Goal: Information Seeking & Learning: Learn about a topic

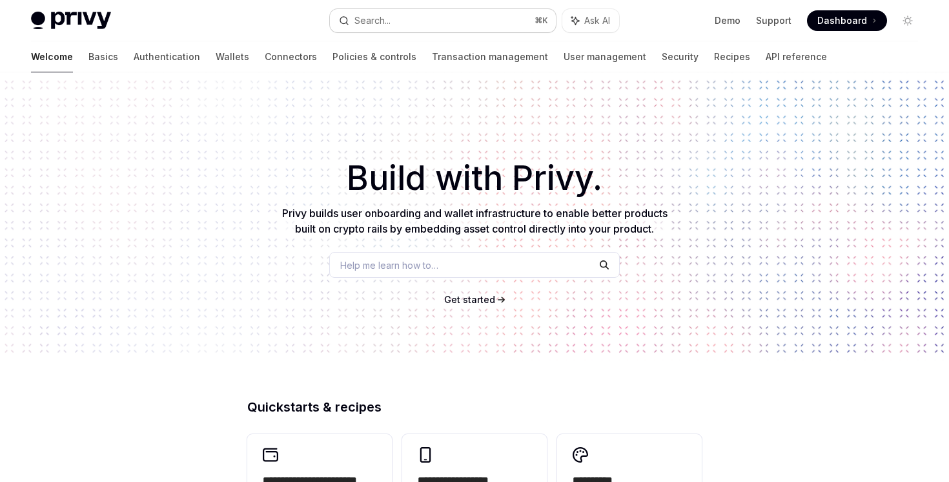
click at [371, 13] on div "Search..." at bounding box center [372, 20] width 36 height 15
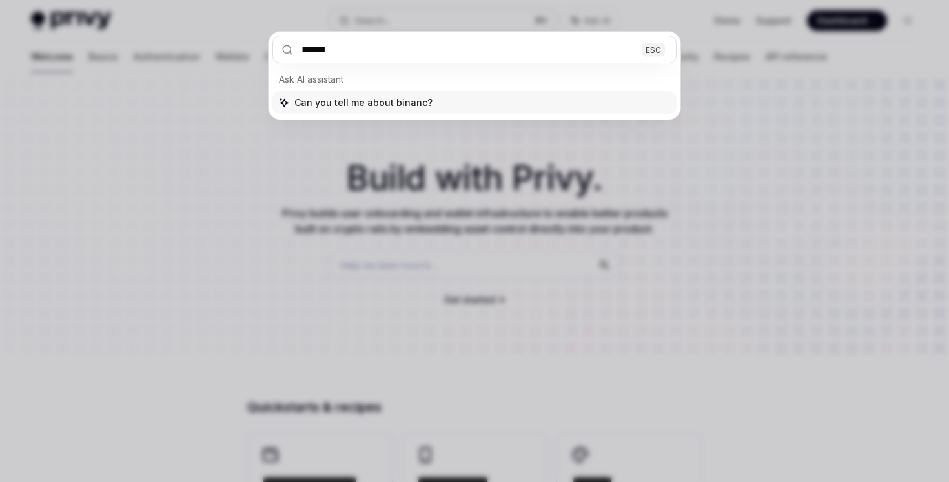
type input "*******"
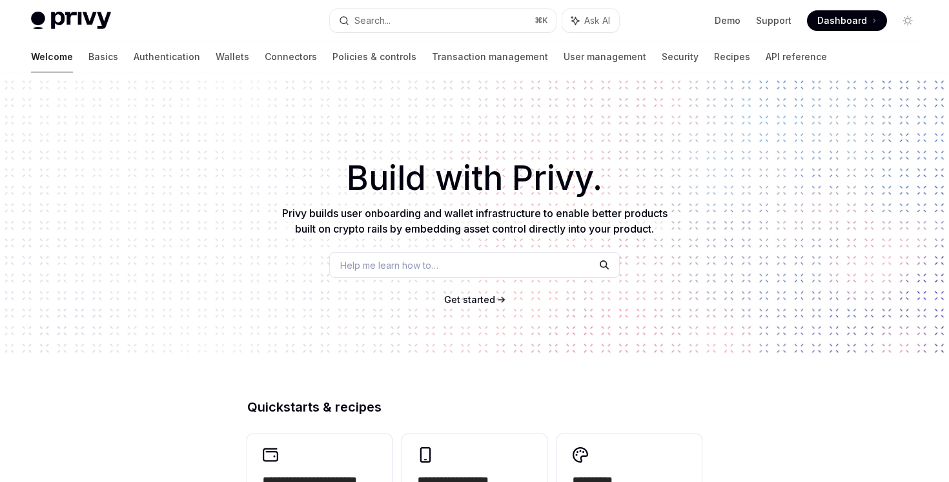
type textarea "*"
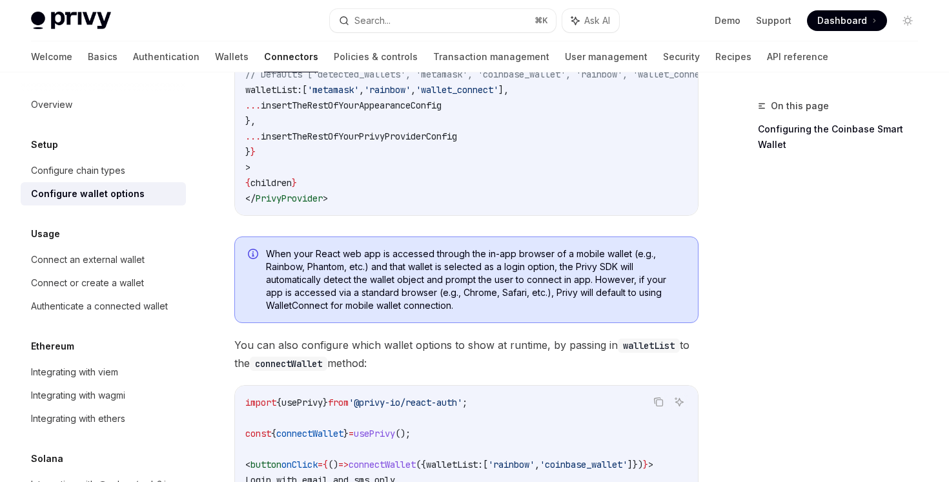
scroll to position [392, 0]
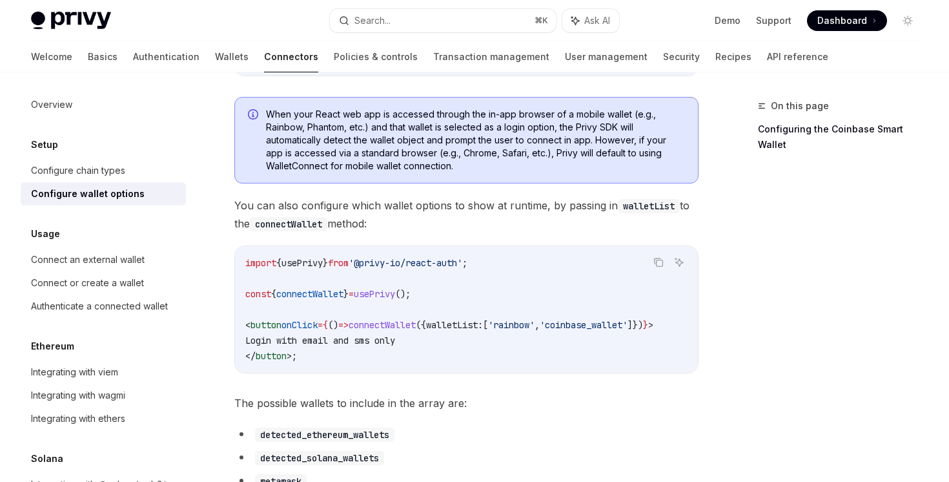
drag, startPoint x: 405, startPoint y: 165, endPoint x: 408, endPoint y: 230, distance: 65.9
click at [408, 230] on span "You can also configure which wallet options to show at runtime, by passing in w…" at bounding box center [466, 214] width 464 height 36
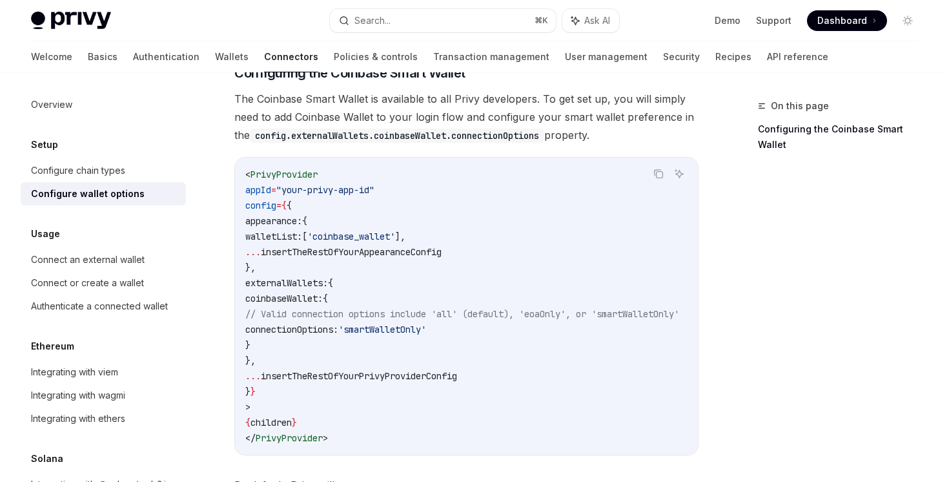
scroll to position [1425, 0]
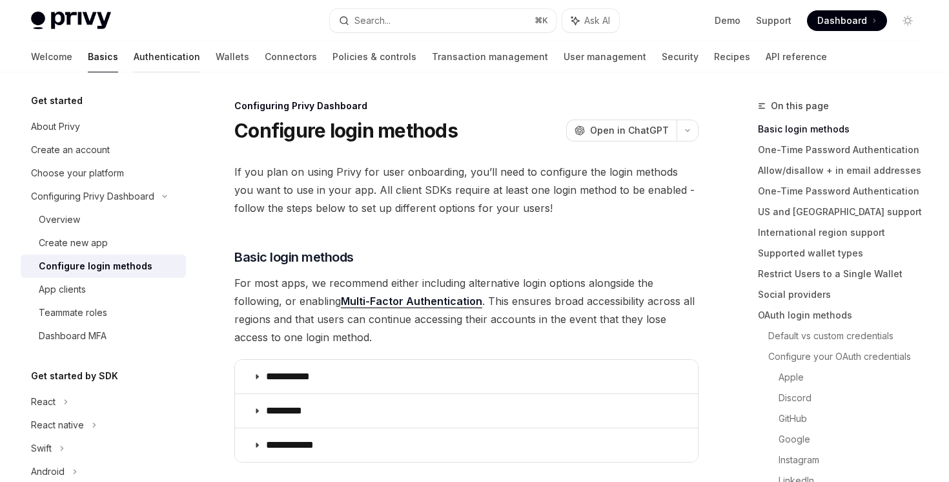
click at [134, 66] on link "Authentication" at bounding box center [167, 56] width 66 height 31
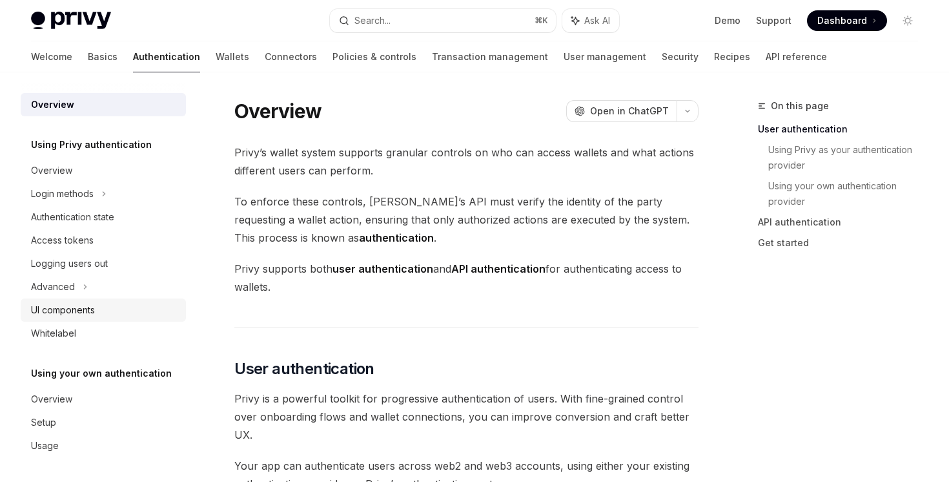
scroll to position [1, 0]
click at [111, 196] on div "Login methods" at bounding box center [103, 192] width 165 height 23
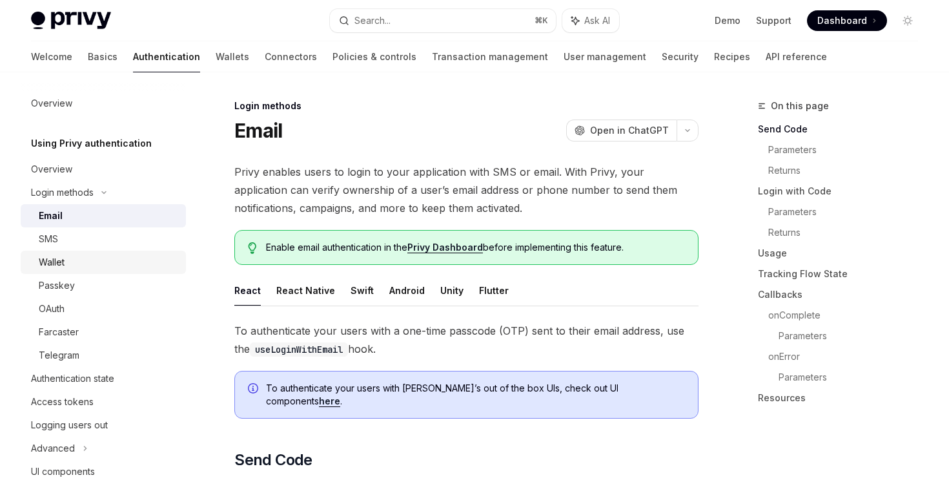
click at [94, 267] on div "Wallet" at bounding box center [108, 261] width 139 height 15
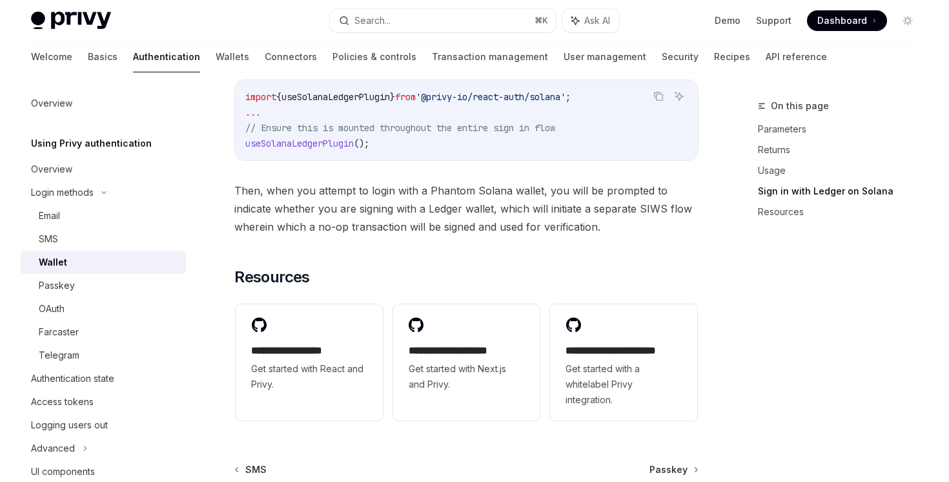
scroll to position [1283, 0]
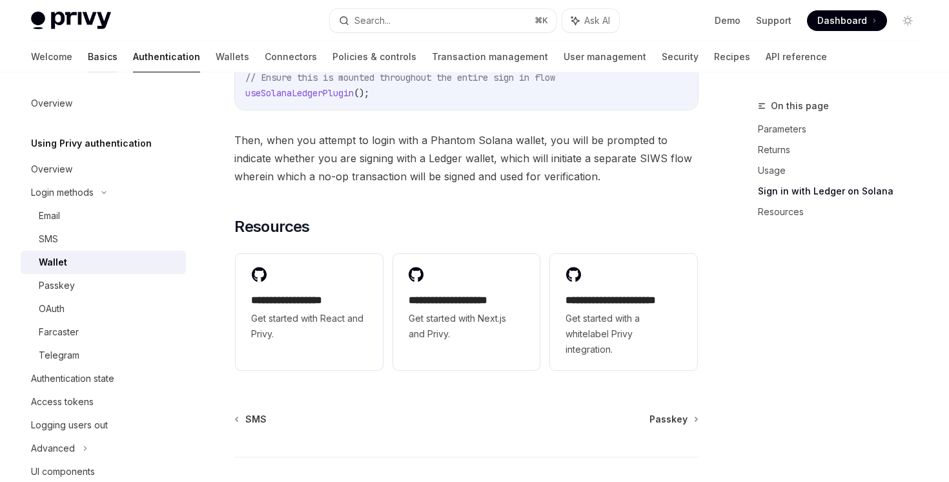
click at [88, 63] on link "Basics" at bounding box center [103, 56] width 30 height 31
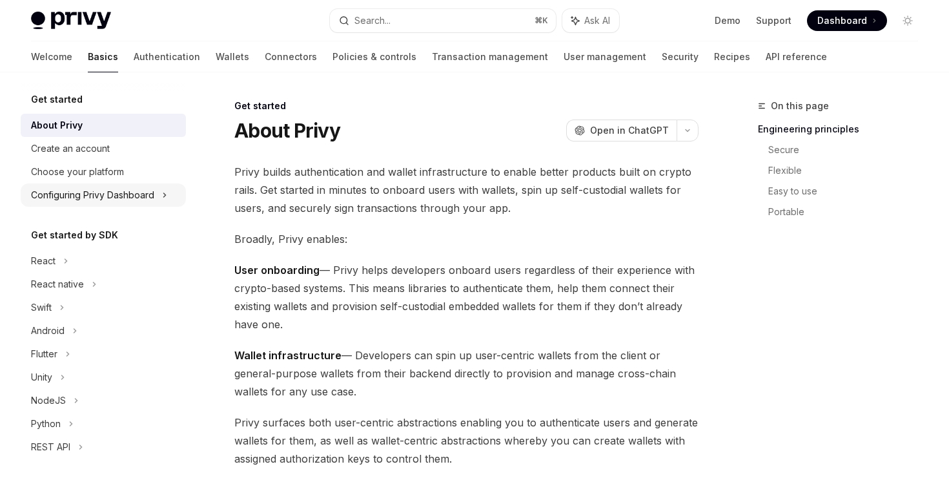
click at [152, 192] on div "Configuring Privy Dashboard" at bounding box center [92, 194] width 123 height 15
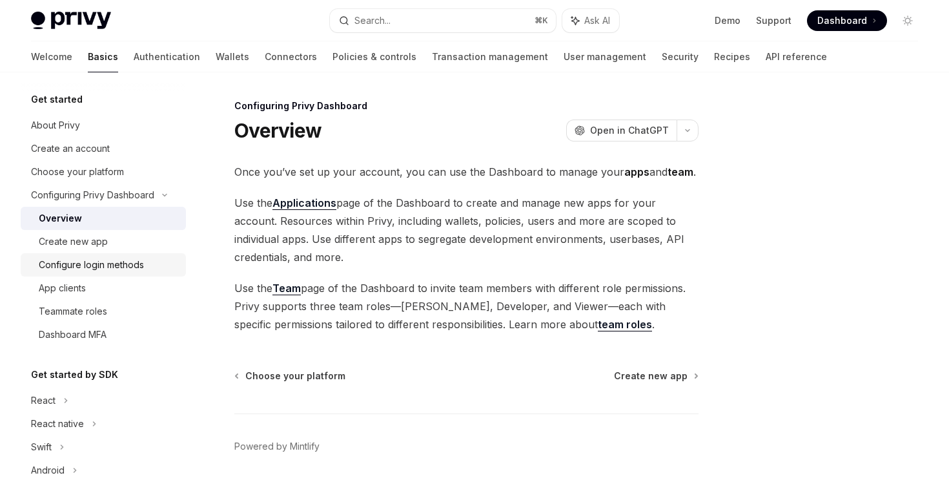
click at [102, 269] on div "Configure login methods" at bounding box center [91, 264] width 105 height 15
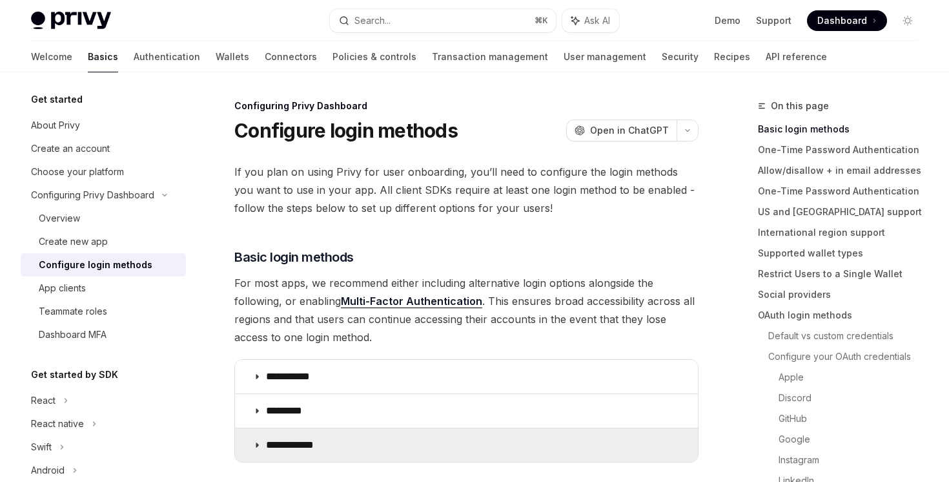
click at [329, 436] on summary "**********" at bounding box center [466, 445] width 463 height 34
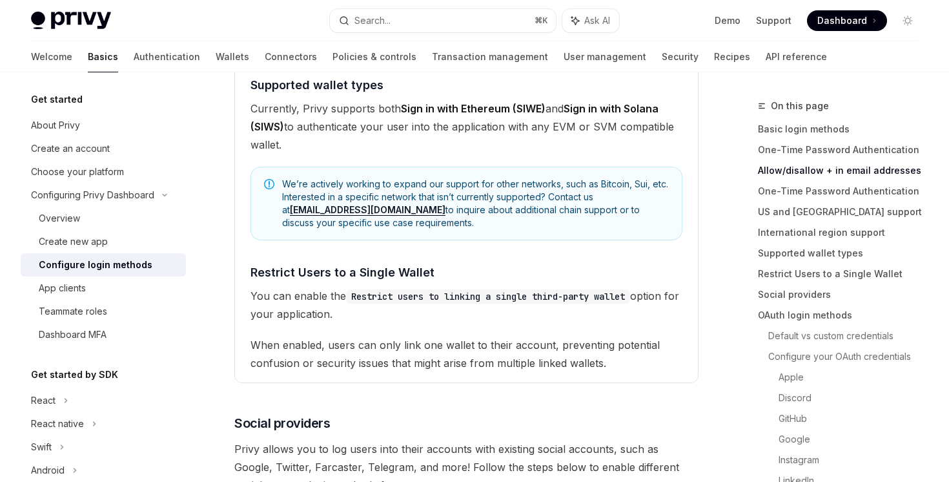
scroll to position [359, 0]
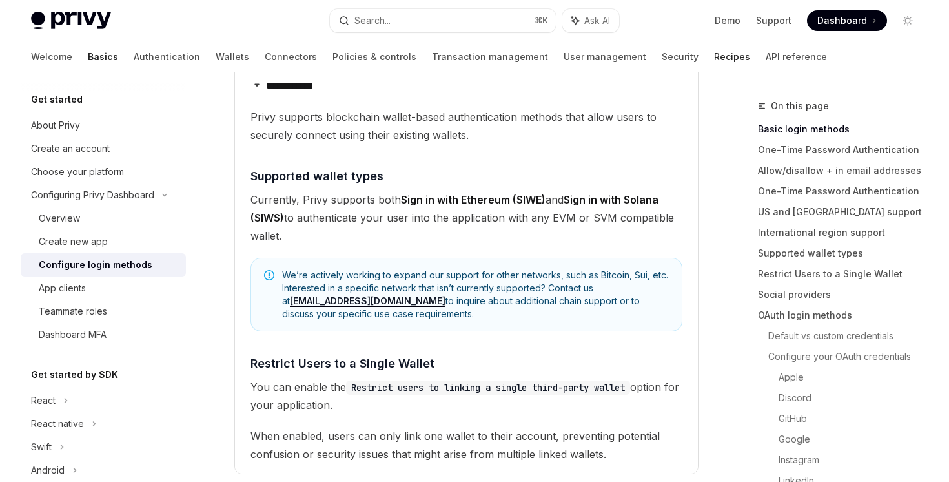
click at [714, 57] on link "Recipes" at bounding box center [732, 56] width 36 height 31
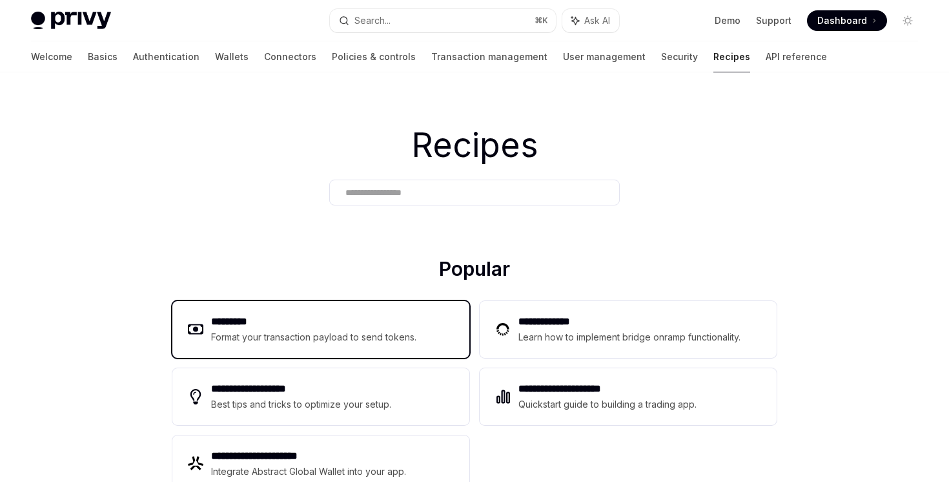
click at [264, 328] on h2 "*********" at bounding box center [314, 321] width 206 height 15
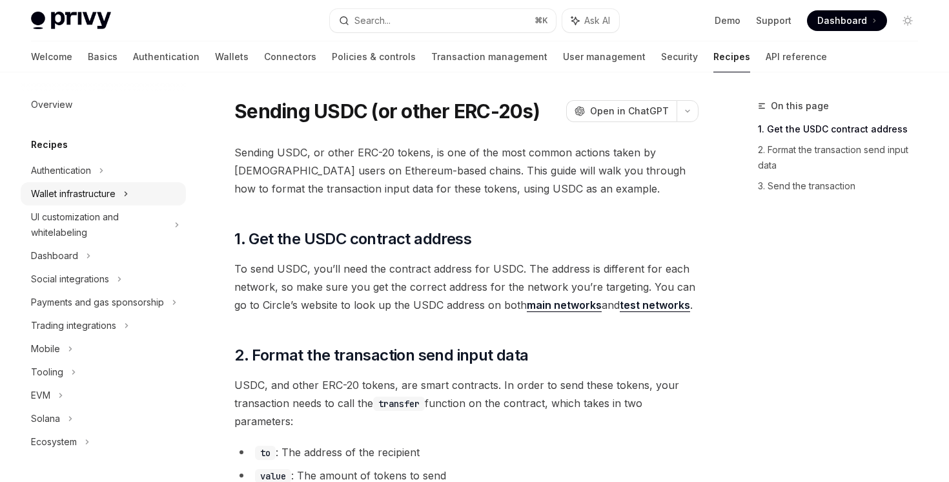
click at [116, 189] on div "Wallet infrastructure" at bounding box center [73, 193] width 85 height 15
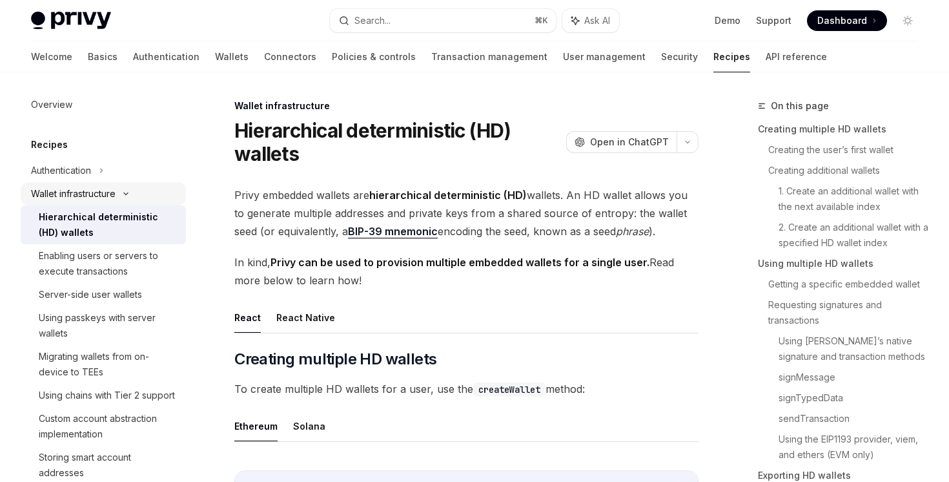
click at [116, 189] on div "Wallet infrastructure" at bounding box center [73, 193] width 85 height 15
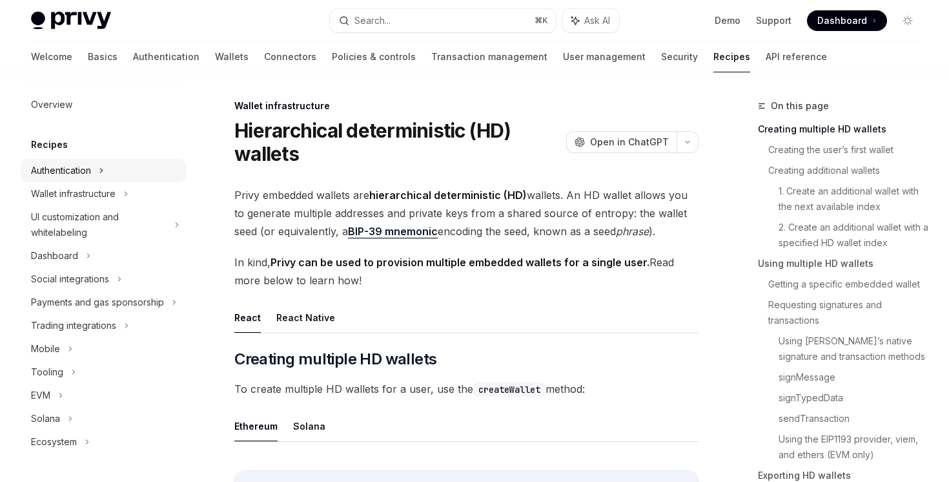
click at [108, 176] on div "Authentication" at bounding box center [103, 170] width 165 height 23
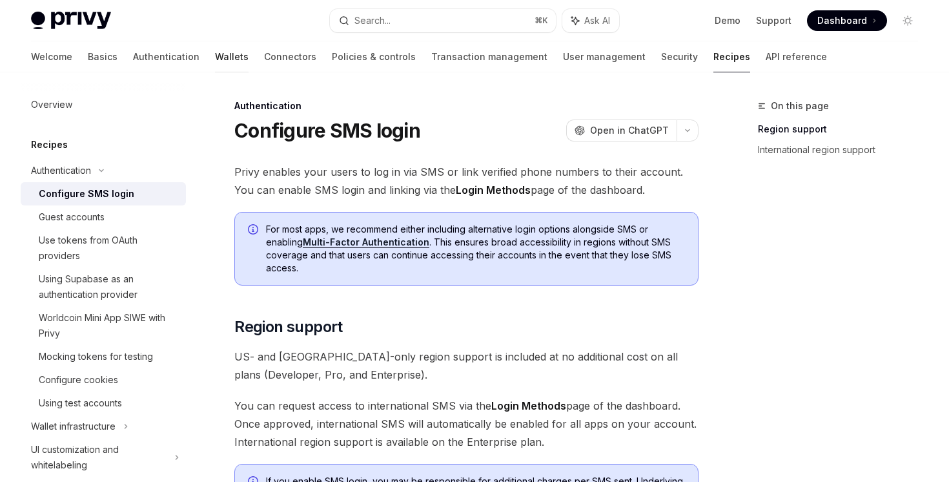
click at [215, 66] on link "Wallets" at bounding box center [232, 56] width 34 height 31
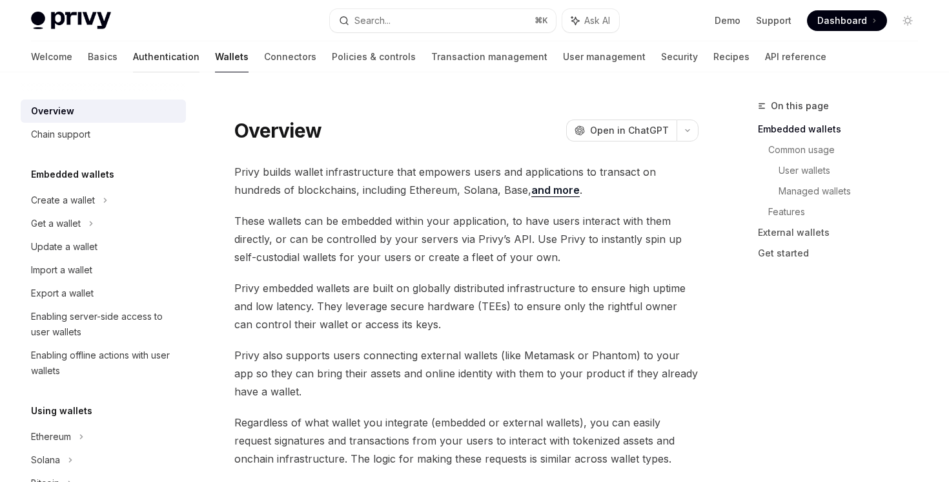
click at [133, 60] on link "Authentication" at bounding box center [166, 56] width 66 height 31
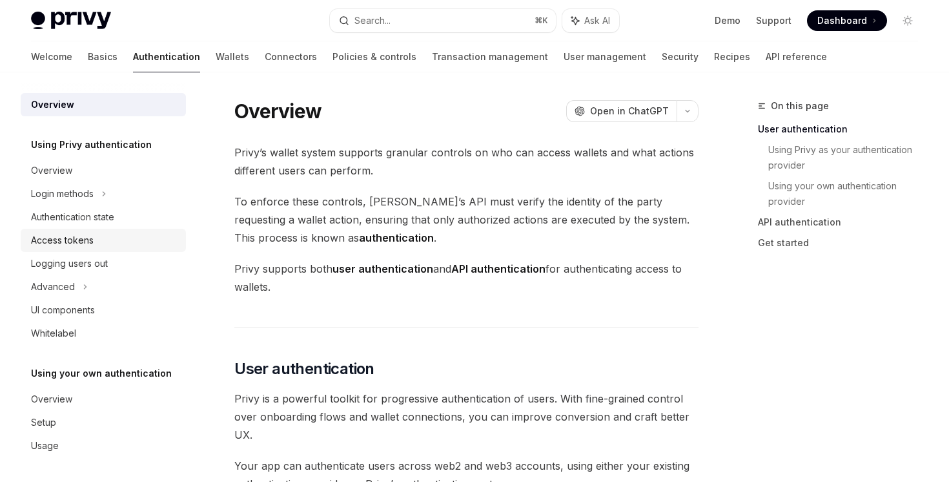
scroll to position [1, 0]
click at [100, 283] on div "Advanced" at bounding box center [103, 285] width 165 height 23
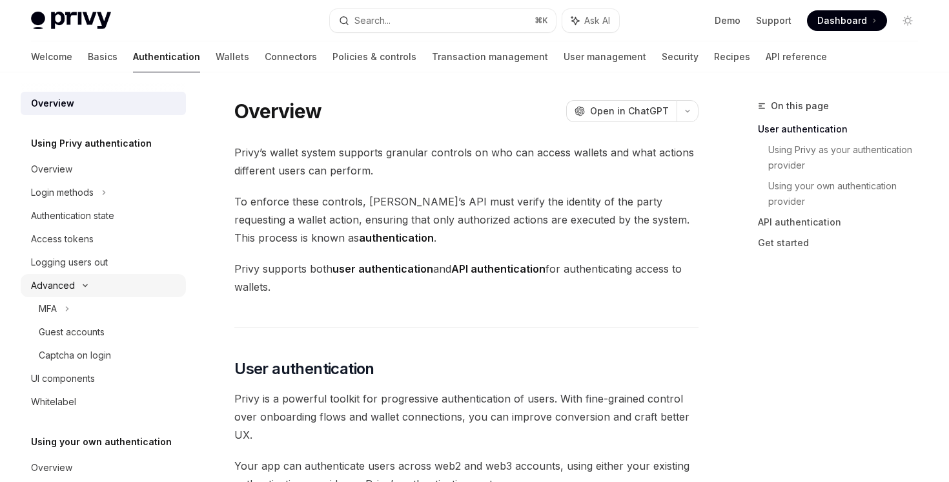
click at [100, 283] on div "Advanced" at bounding box center [103, 285] width 165 height 23
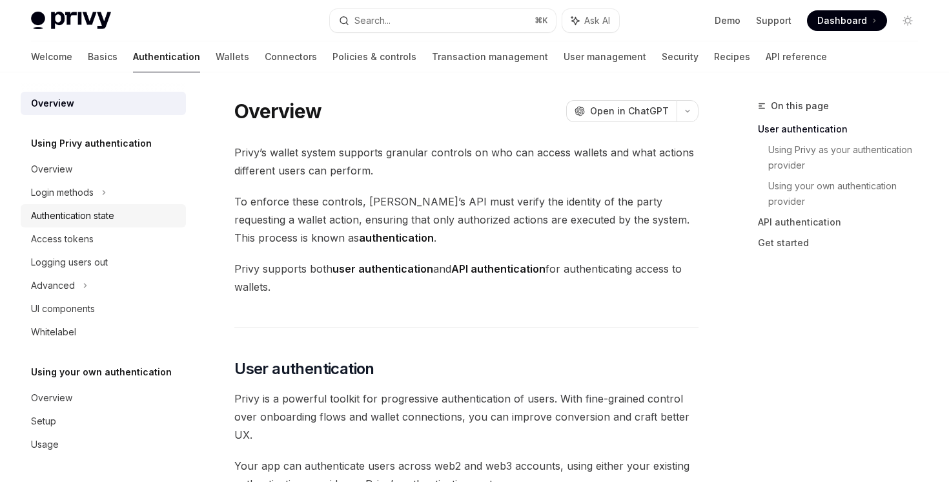
click at [121, 205] on link "Authentication state" at bounding box center [103, 215] width 165 height 23
type textarea "*"
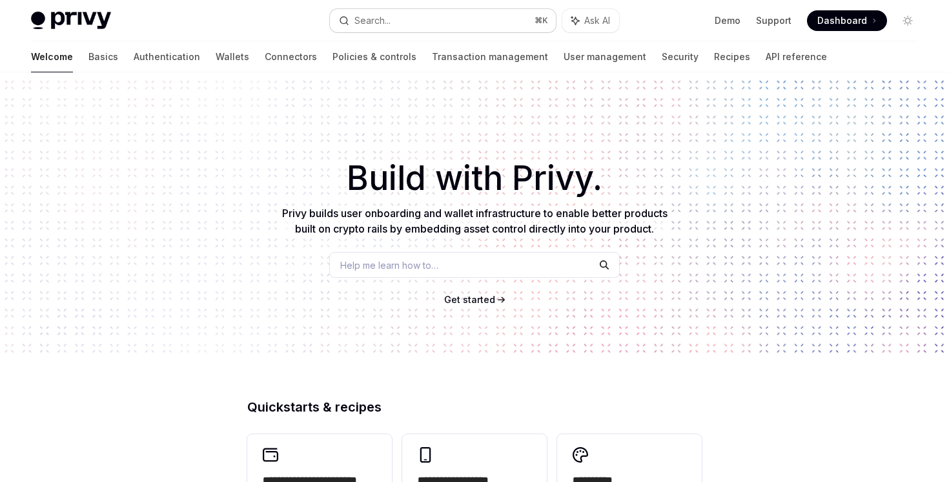
click at [454, 10] on button "Search... ⌘ K" at bounding box center [442, 20] width 225 height 23
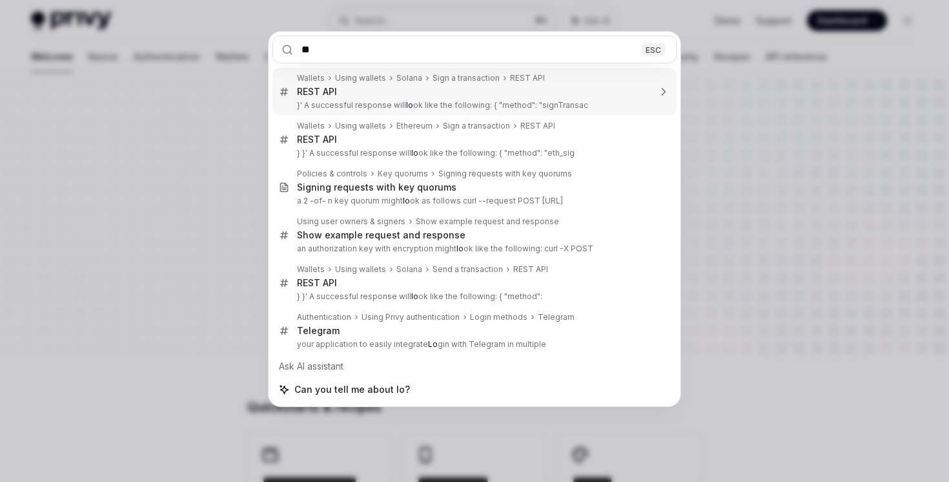
type input "*"
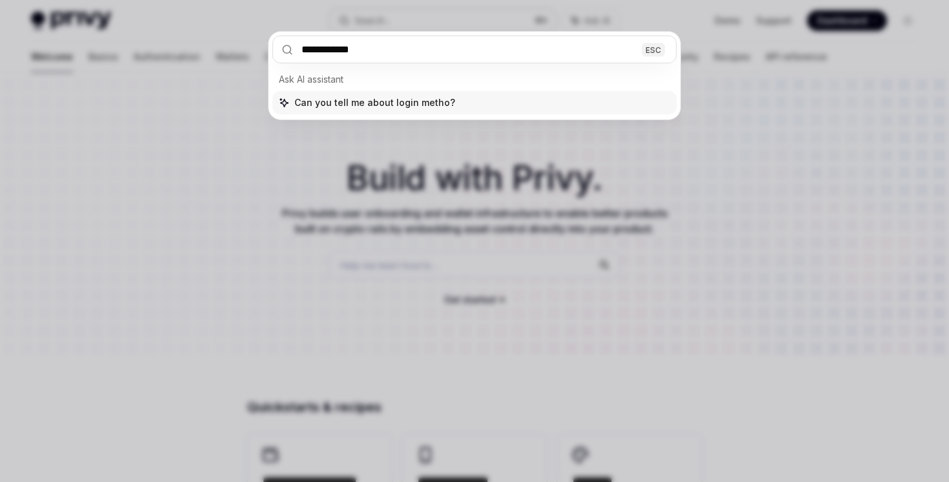
type input "**********"
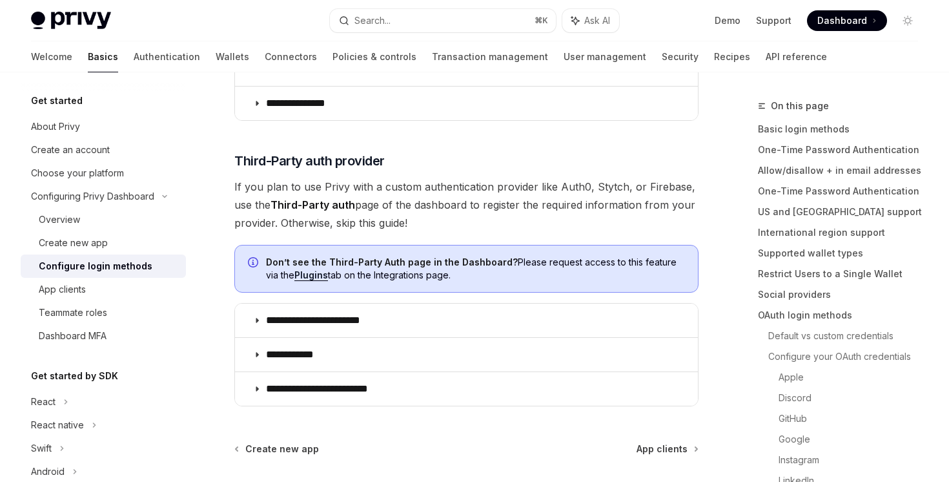
scroll to position [756, 0]
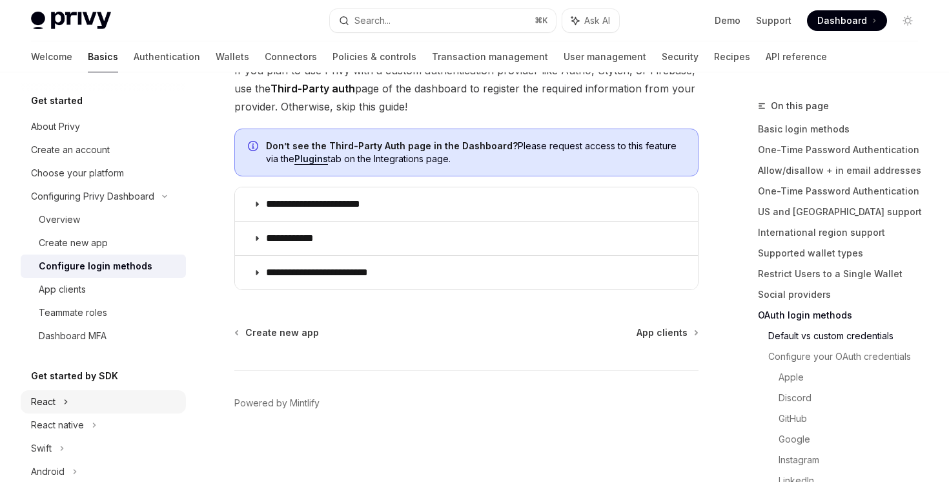
click at [69, 402] on div "React" at bounding box center [103, 401] width 165 height 23
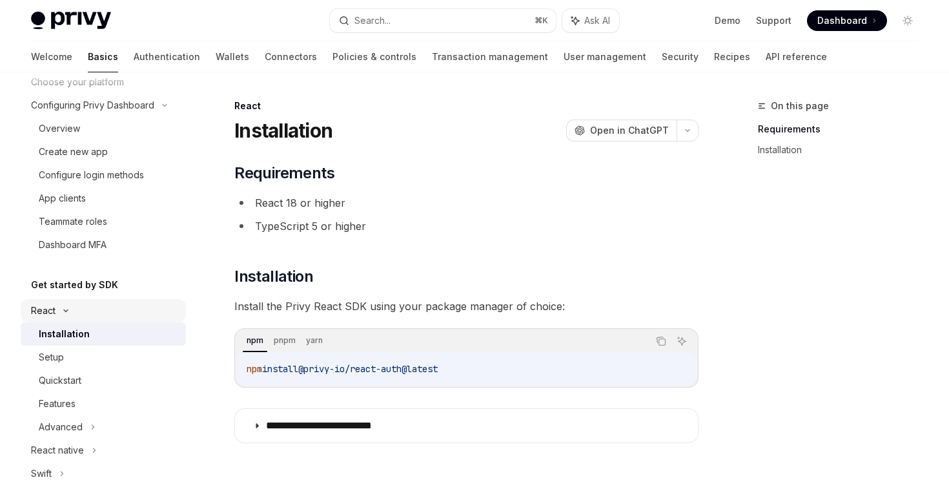
scroll to position [245, 0]
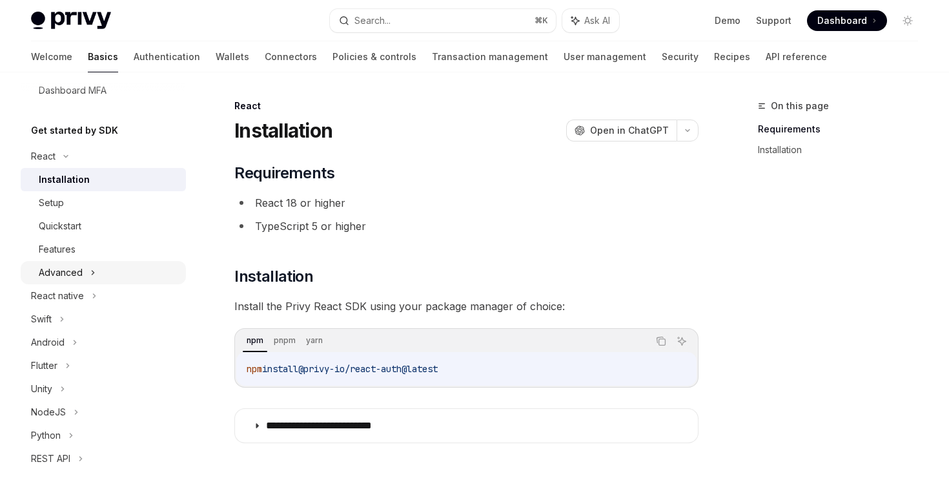
click at [90, 268] on icon at bounding box center [92, 272] width 5 height 15
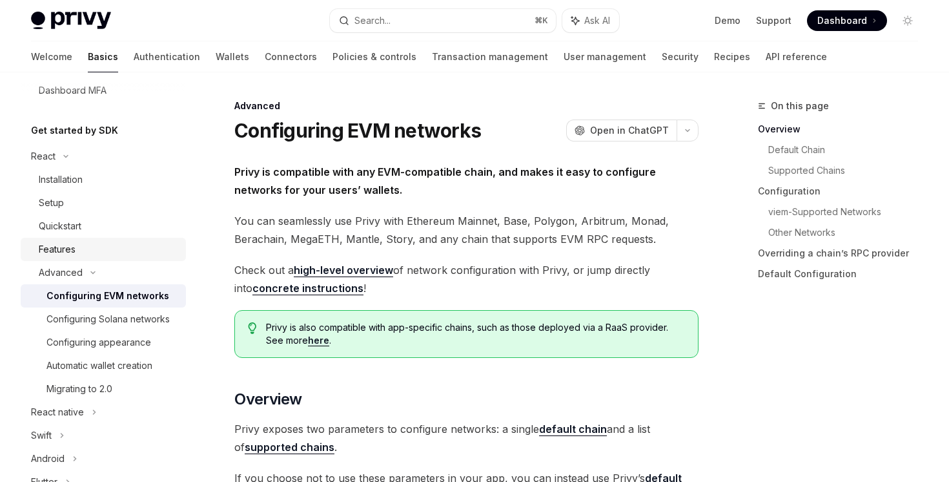
click at [94, 250] on div "Features" at bounding box center [108, 248] width 139 height 15
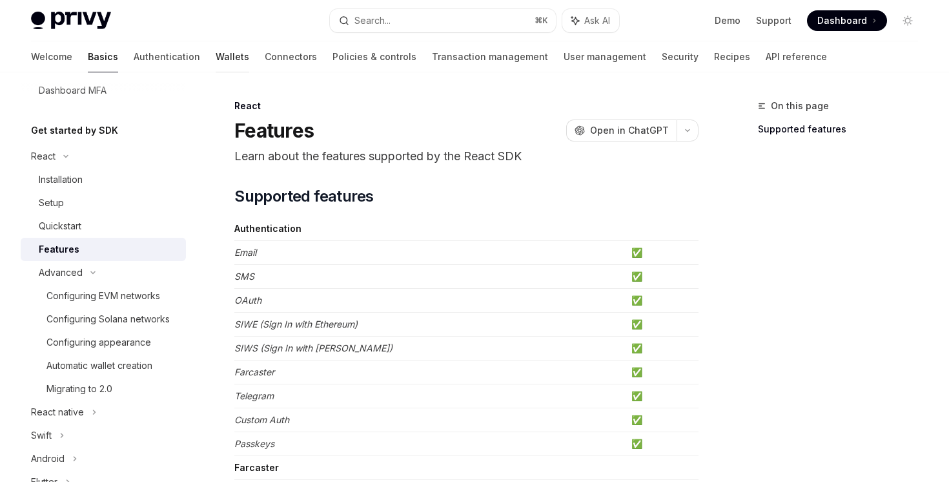
click at [216, 60] on link "Wallets" at bounding box center [233, 56] width 34 height 31
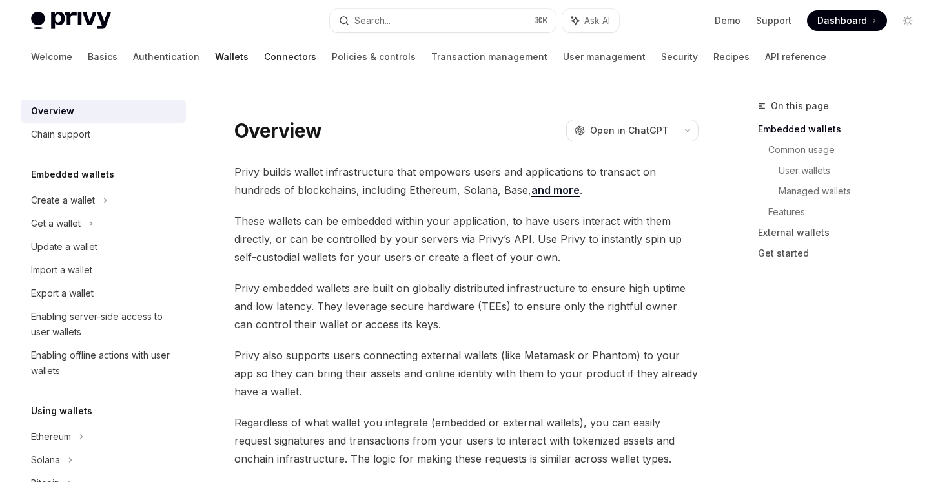
click at [264, 57] on link "Connectors" at bounding box center [290, 56] width 52 height 31
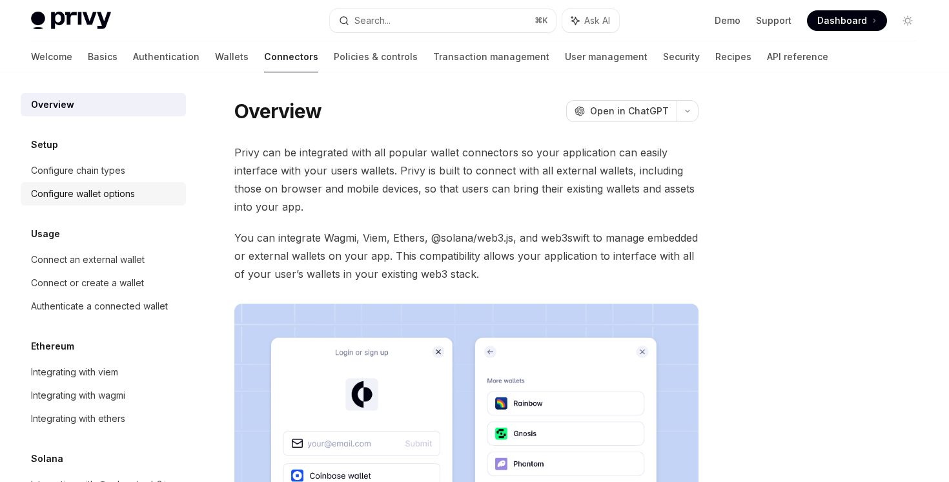
click at [135, 199] on div "Configure wallet options" at bounding box center [104, 193] width 147 height 15
type textarea "*"
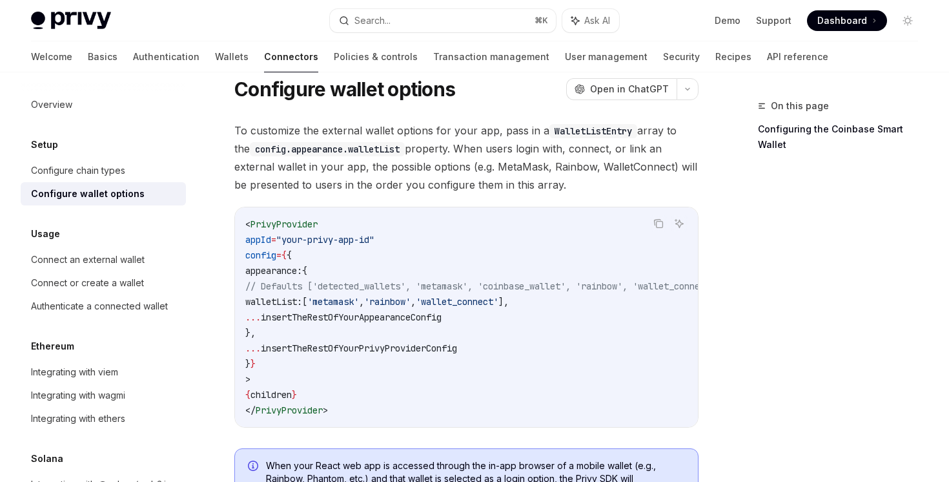
scroll to position [45, 0]
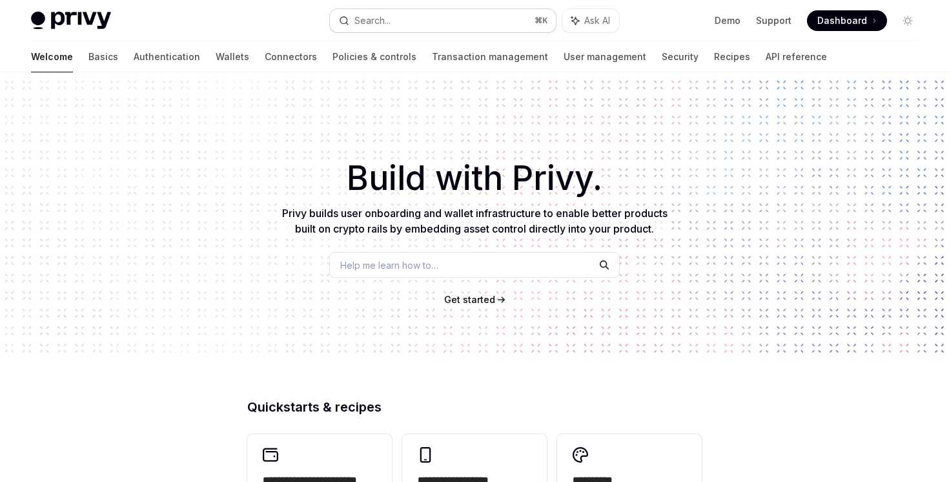
click at [460, 12] on button "Search... ⌘ K" at bounding box center [442, 20] width 225 height 23
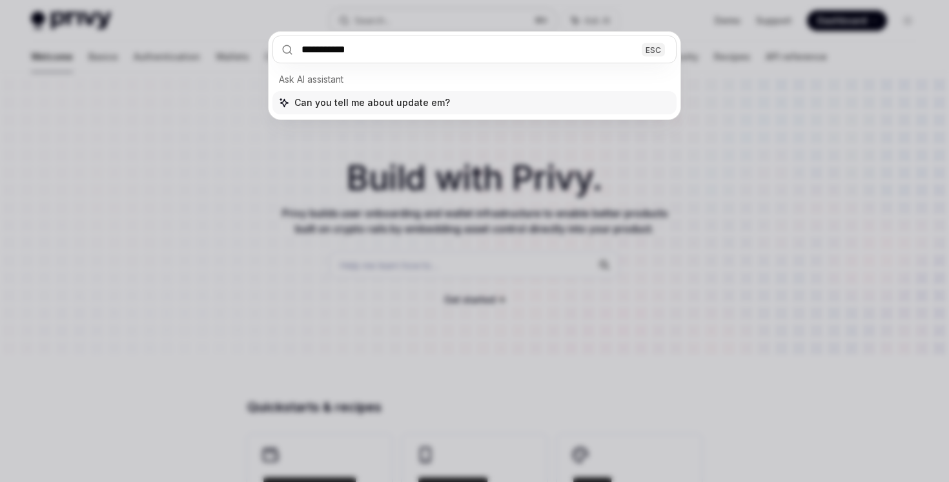
type input "**********"
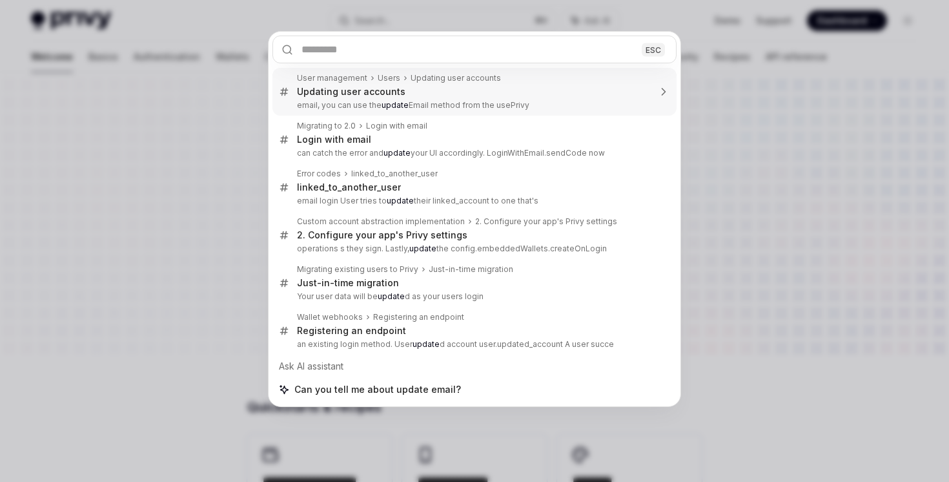
type textarea "*"
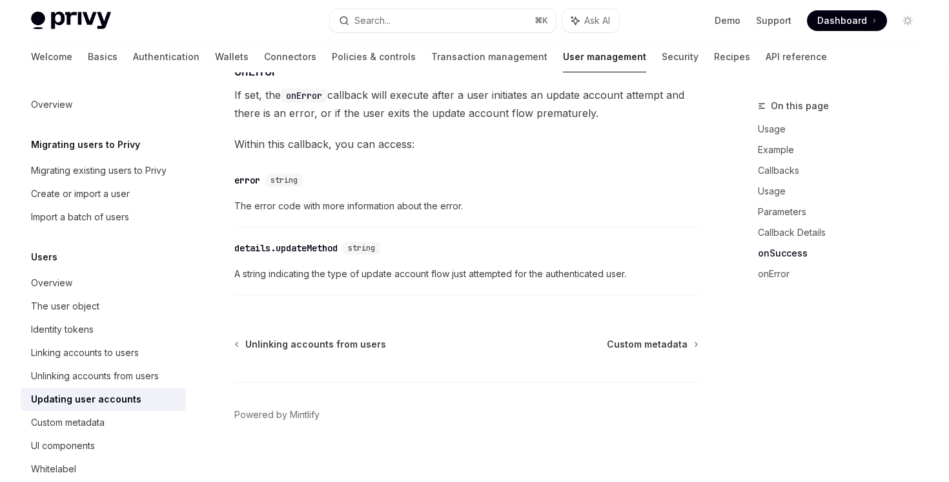
scroll to position [1930, 0]
